Goal: Entertainment & Leisure: Consume media (video, audio)

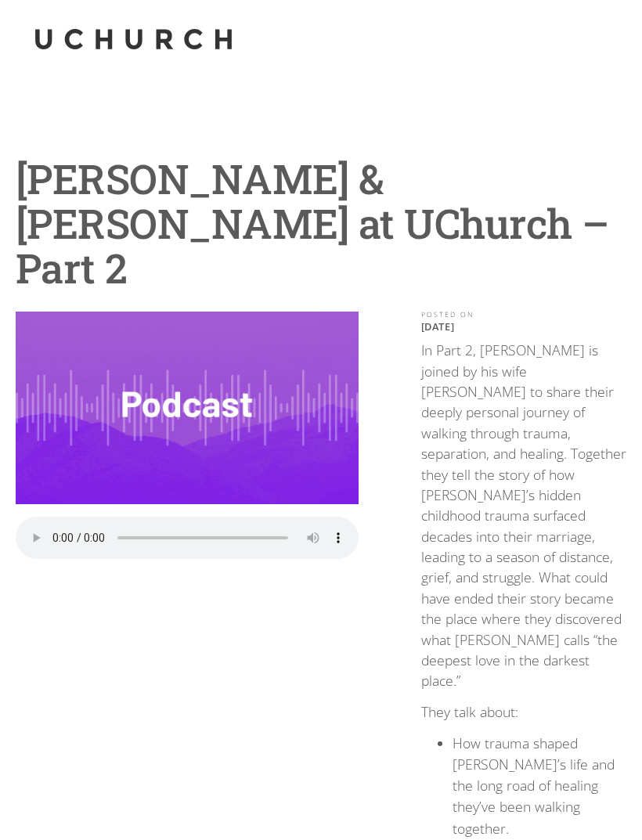
scroll to position [50, 0]
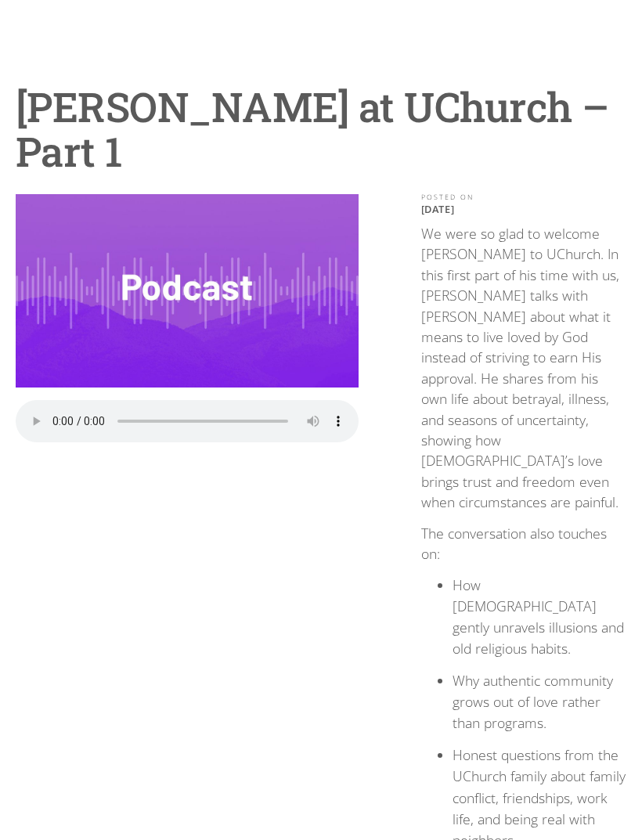
scroll to position [71, 0]
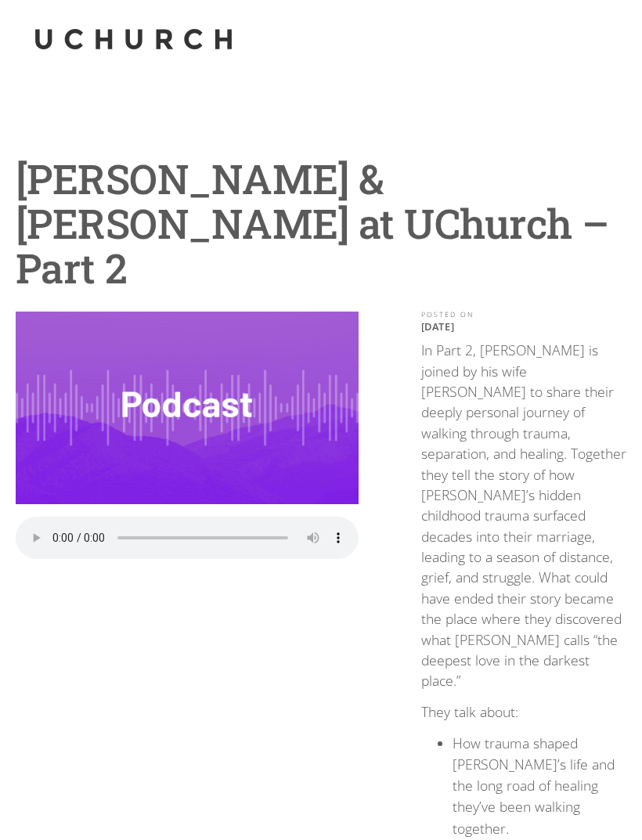
click at [50, 517] on audio "Your browser does not support the audio element." at bounding box center [187, 538] width 343 height 42
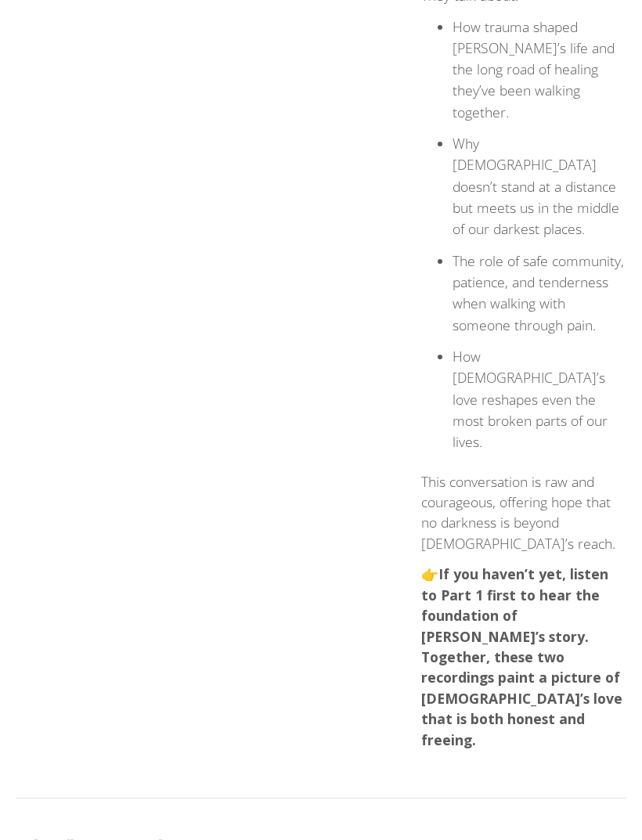
scroll to position [741, 0]
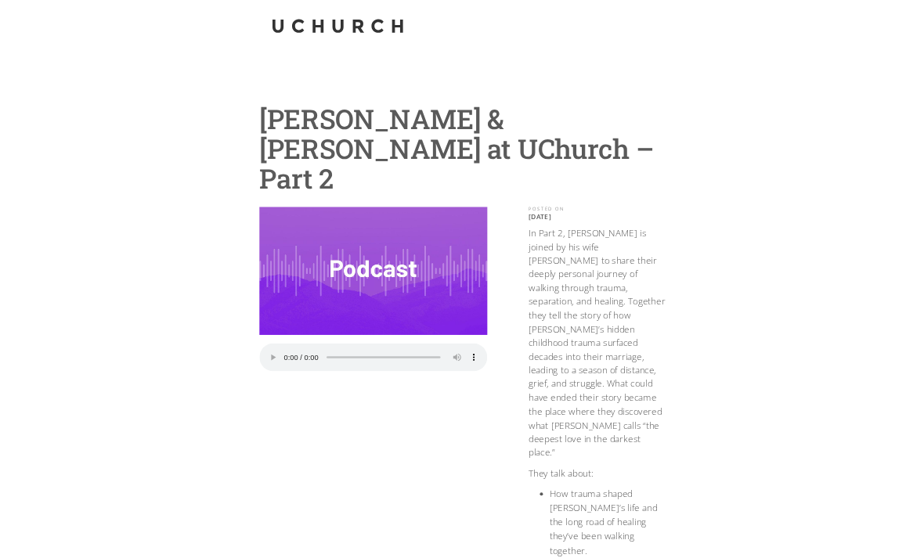
scroll to position [-13, 0]
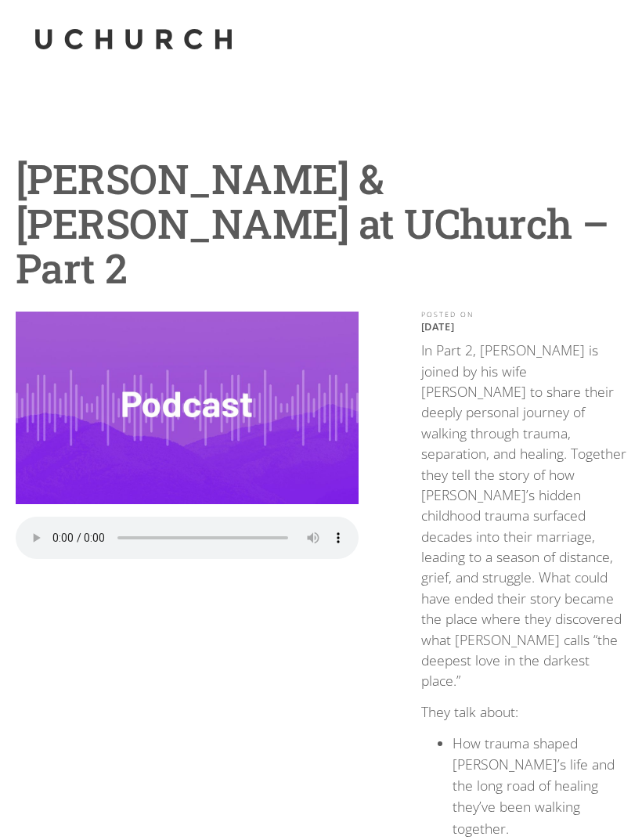
click at [52, 517] on audio "Your browser does not support the audio element." at bounding box center [187, 538] width 343 height 42
click at [197, 517] on audio "Your browser does not support the audio element." at bounding box center [187, 538] width 343 height 42
click at [198, 517] on audio "Your browser does not support the audio element." at bounding box center [187, 538] width 343 height 42
click at [50, 517] on audio "Your browser does not support the audio element." at bounding box center [187, 538] width 343 height 42
